Goal: Check status: Check status

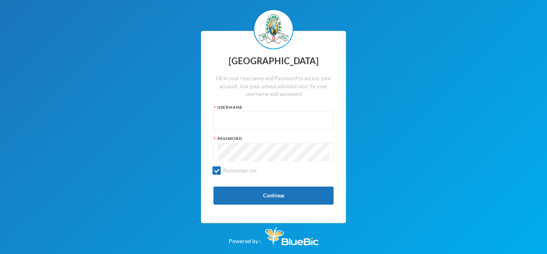
click at [219, 119] on input "text" at bounding box center [273, 121] width 111 height 18
type input "u"
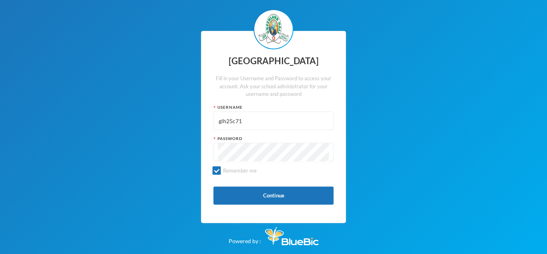
type input "glh25c71"
click at [217, 152] on div at bounding box center [274, 152] width 120 height 18
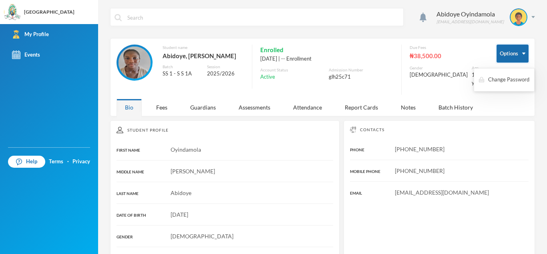
click at [508, 46] on button "Options" at bounding box center [513, 53] width 32 height 18
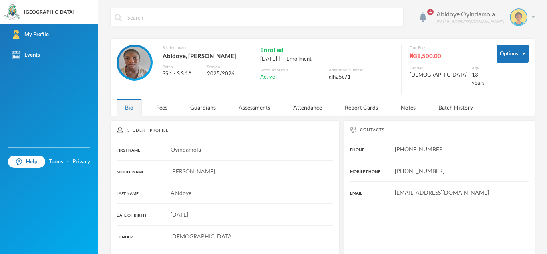
click at [499, 11] on div "Abidoye Oyindamola" at bounding box center [470, 14] width 67 height 10
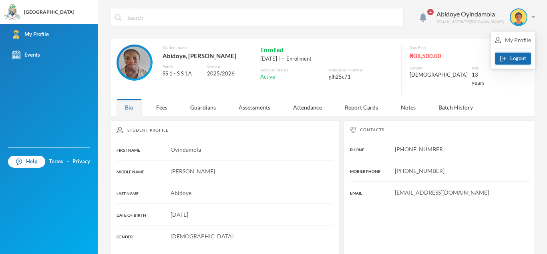
click at [501, 60] on img "button" at bounding box center [504, 59] width 6 height 6
